Goal: Information Seeking & Learning: Learn about a topic

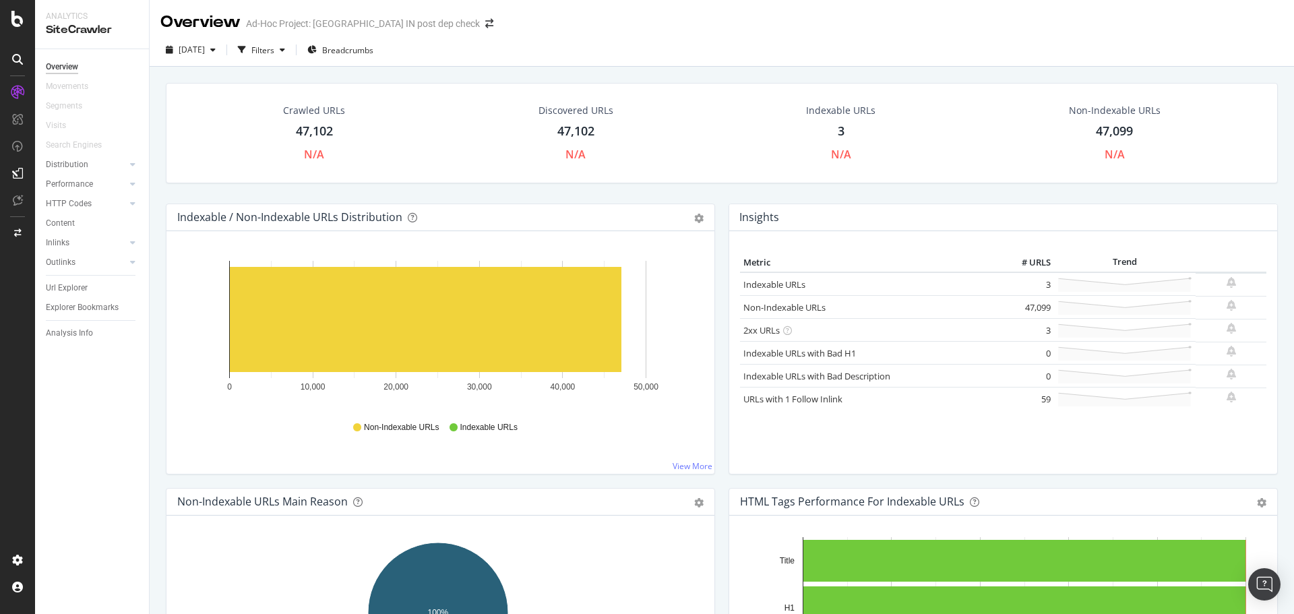
click at [838, 131] on div "3" at bounding box center [841, 132] width 7 height 18
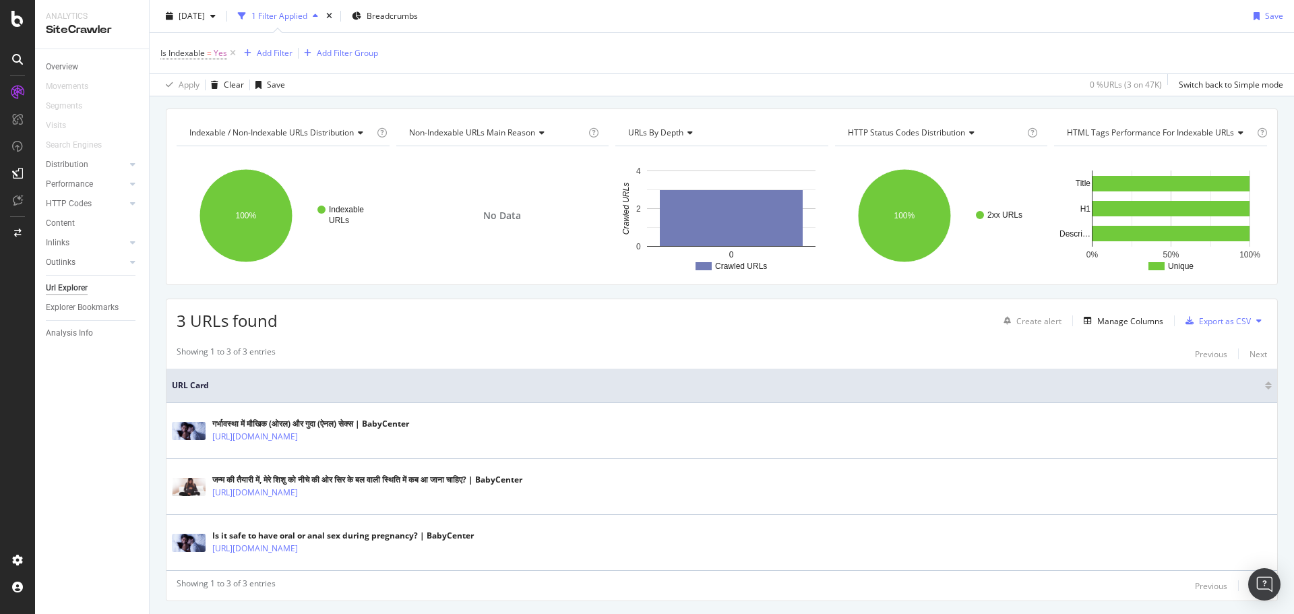
scroll to position [73, 0]
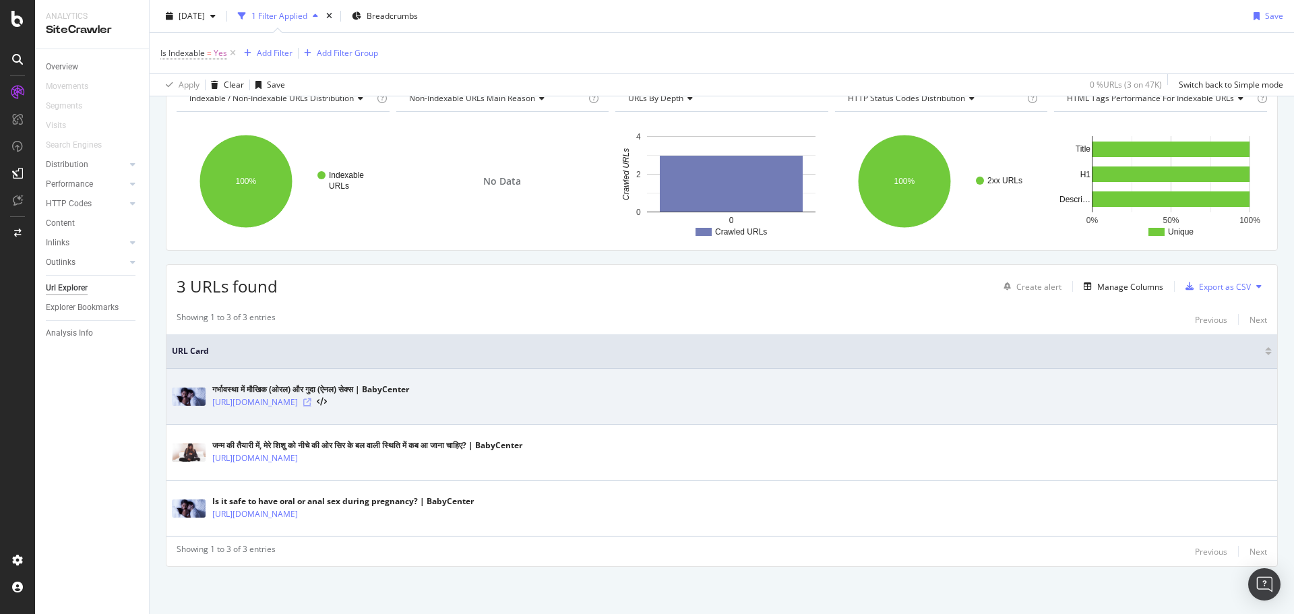
click at [311, 404] on icon at bounding box center [307, 402] width 8 height 8
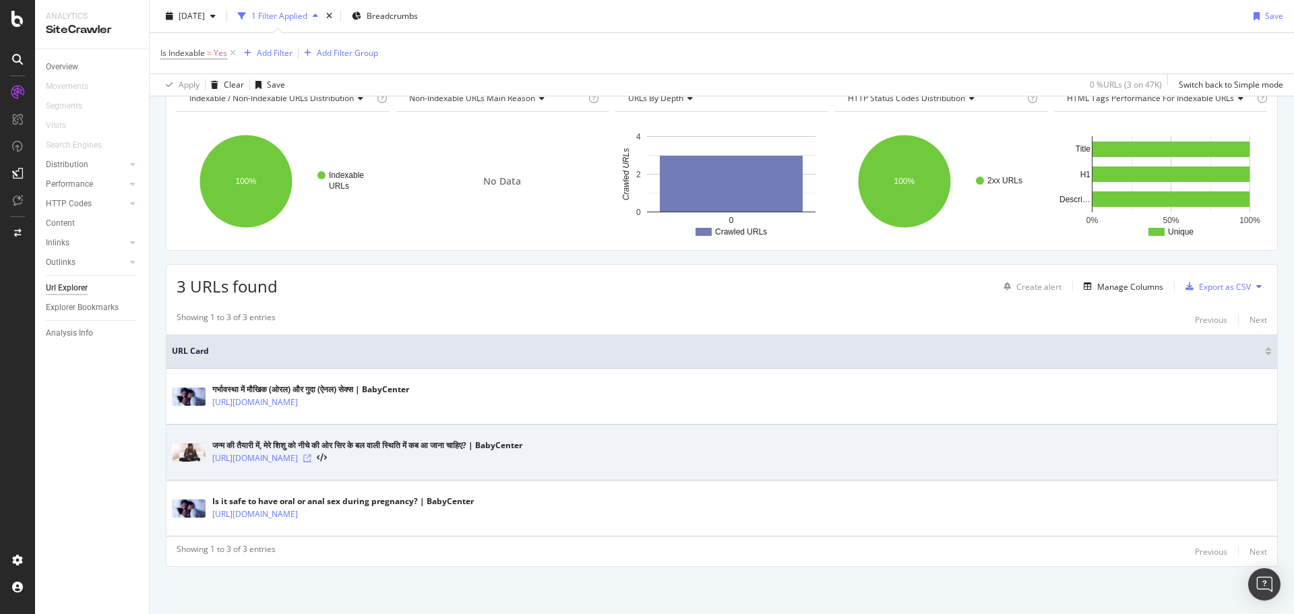
click at [311, 458] on icon at bounding box center [307, 458] width 8 height 8
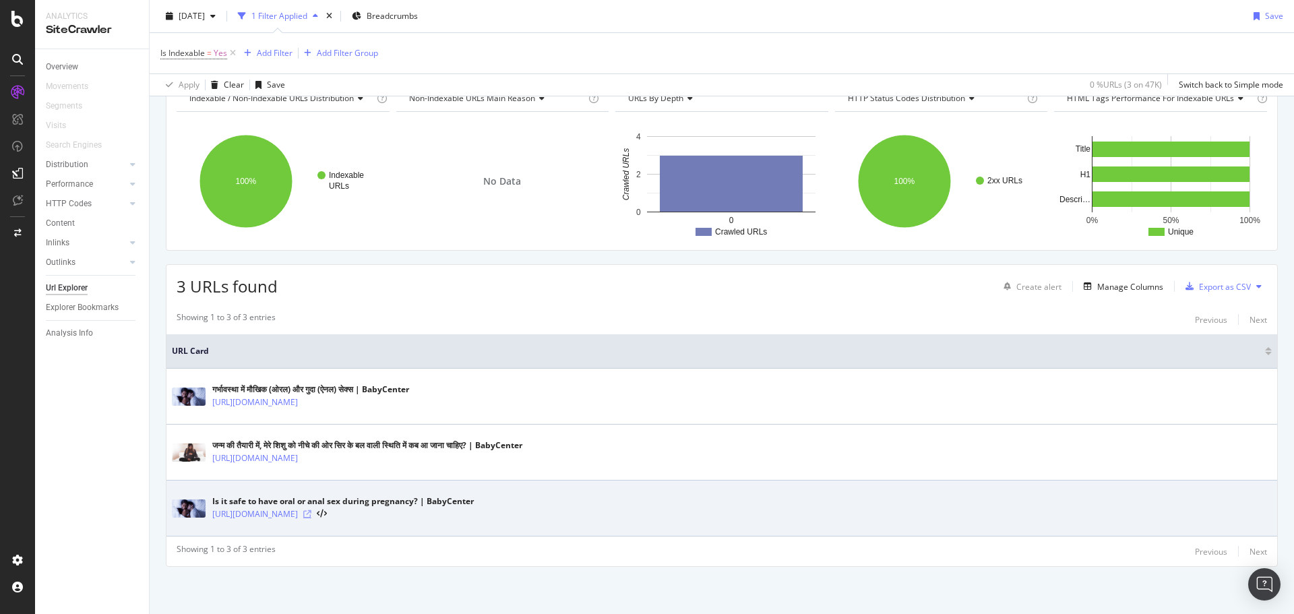
click at [311, 517] on icon at bounding box center [307, 514] width 8 height 8
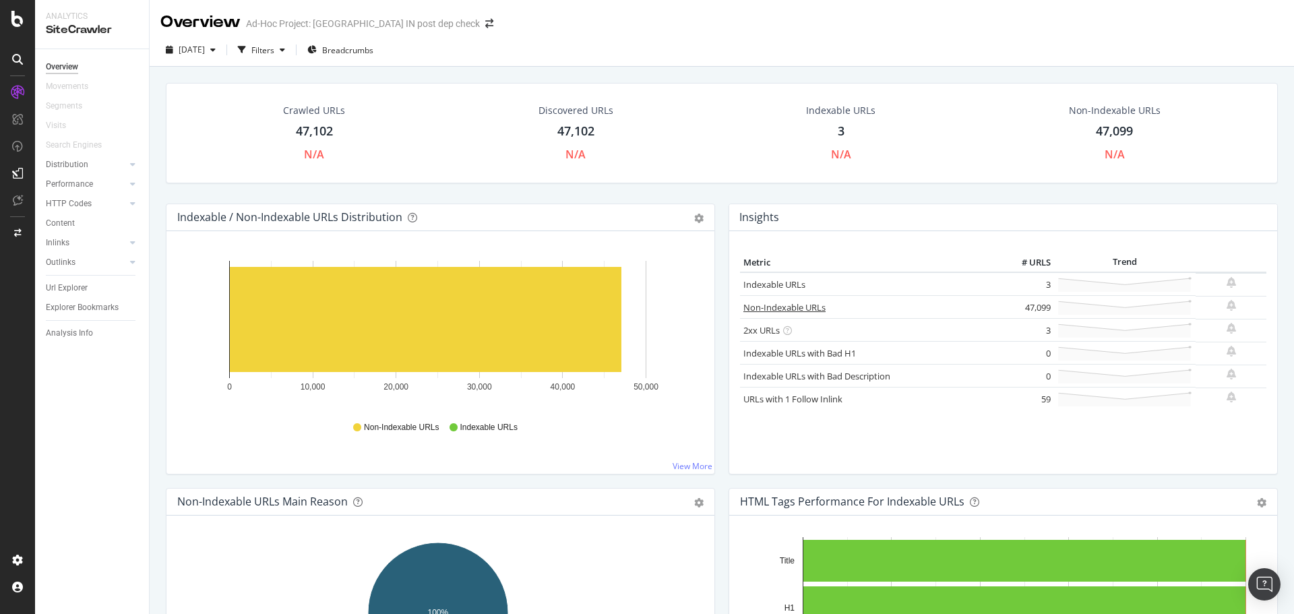
click at [791, 305] on link "Non-Indexable URLs" at bounding box center [784, 307] width 82 height 12
